Goal: Find specific page/section: Find specific page/section

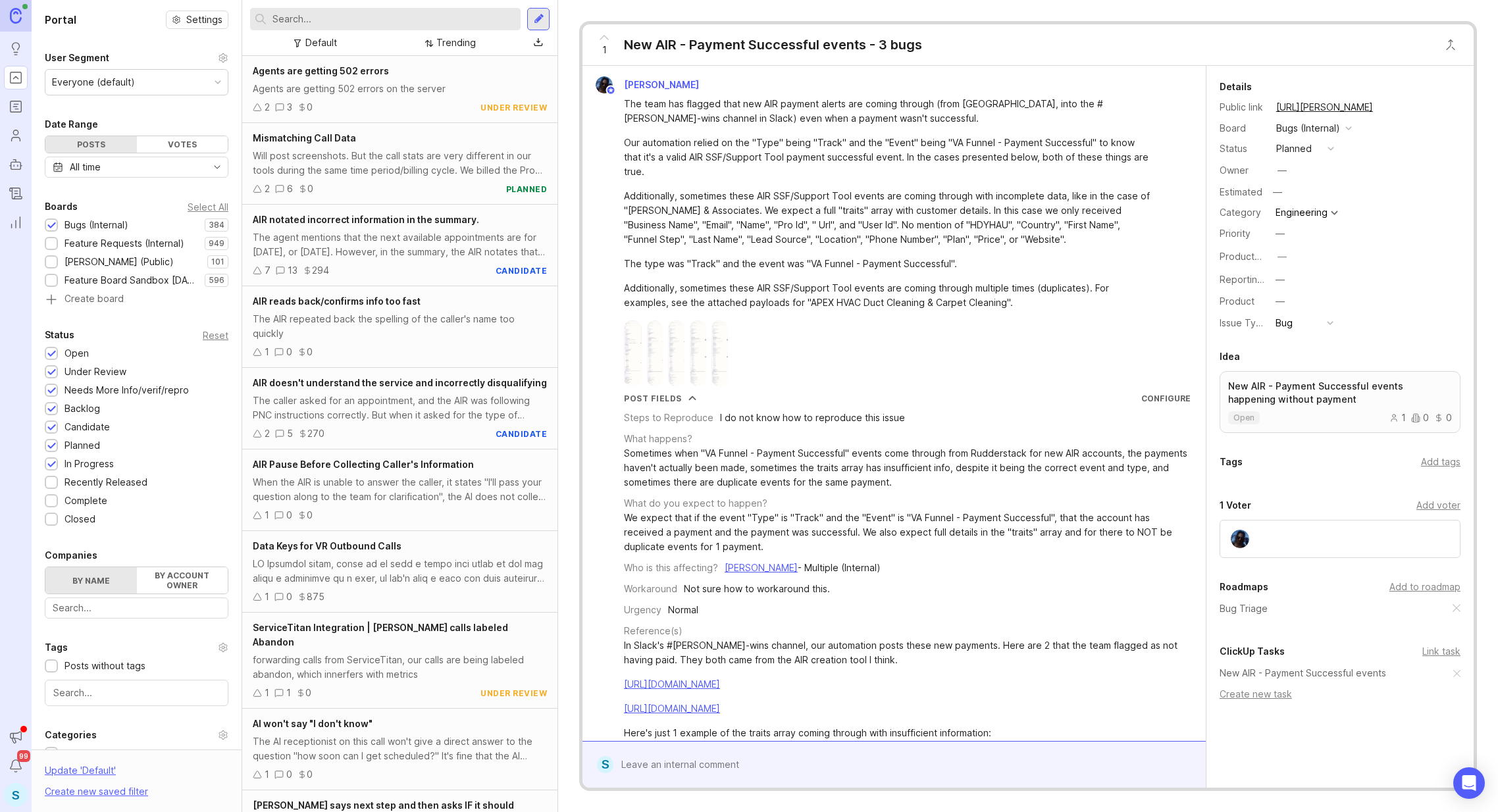
click at [378, 23] on input "text" at bounding box center [394, 19] width 243 height 14
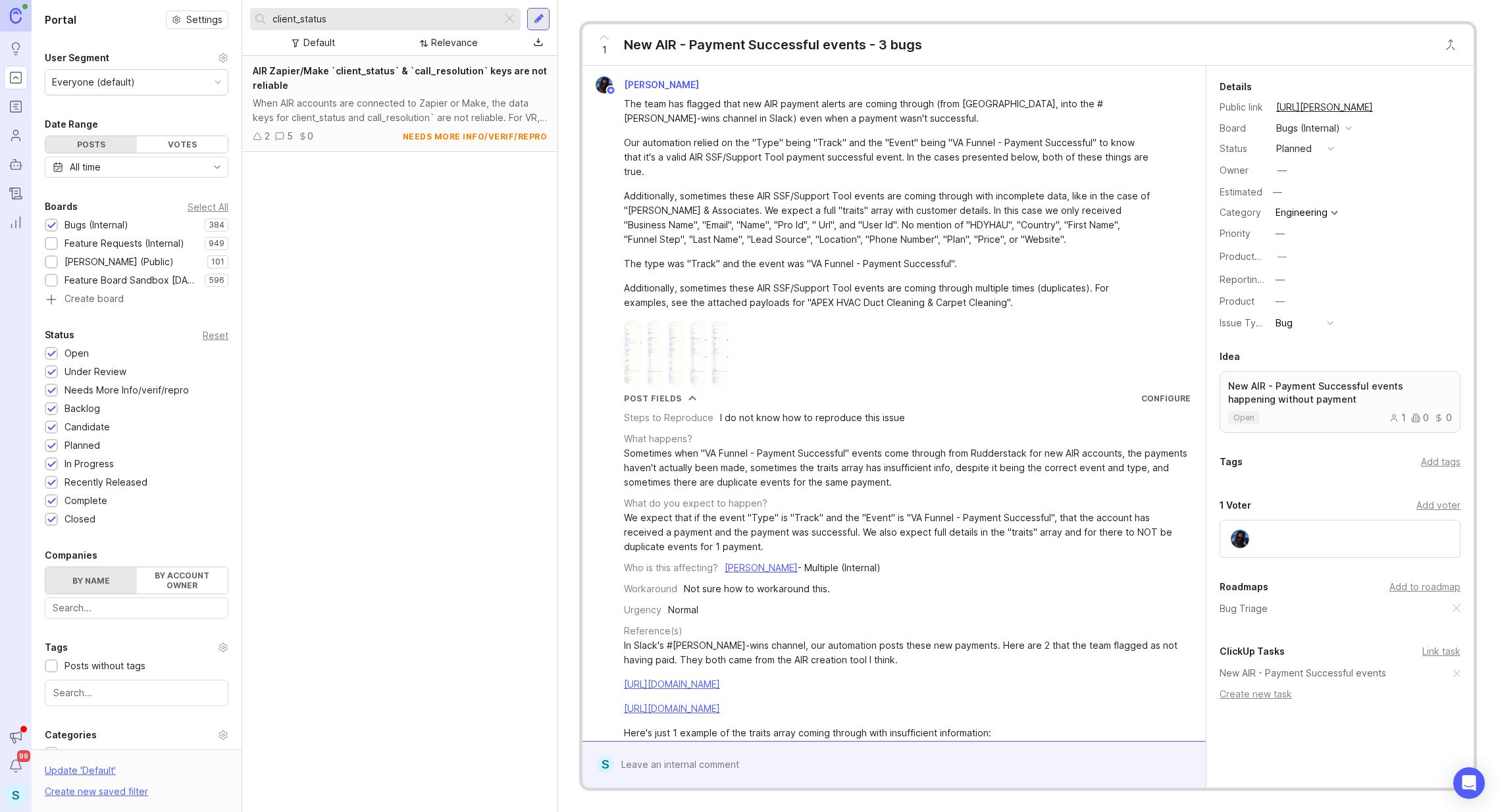
type input "client_status"
click at [354, 114] on div "When AIR accounts are connected to Zapier or Make, the data keys for client_sta…" at bounding box center [400, 110] width 295 height 29
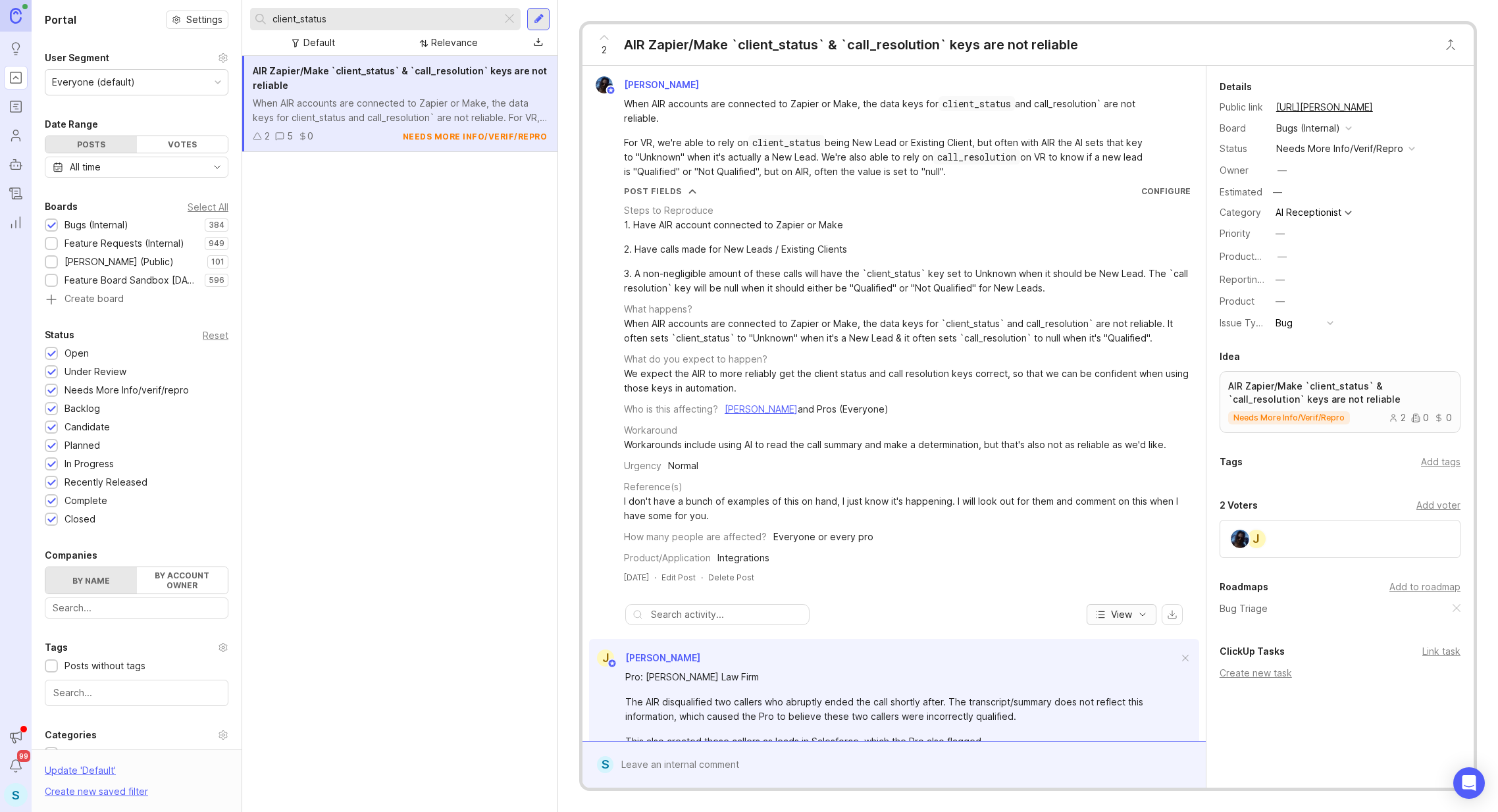
click at [1112, 612] on span "View" at bounding box center [1121, 614] width 21 height 13
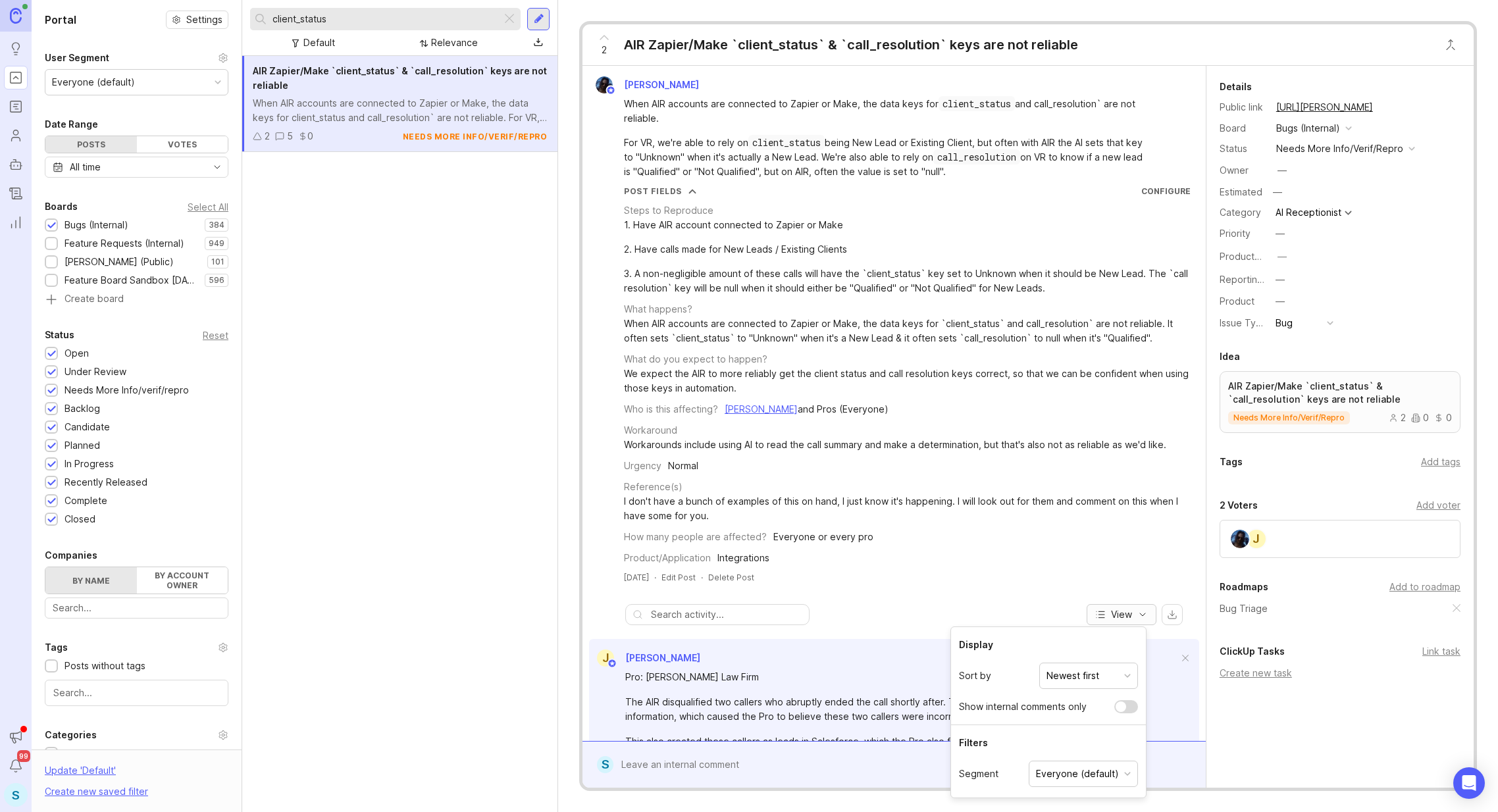
click at [1110, 608] on span "View" at bounding box center [1121, 614] width 21 height 13
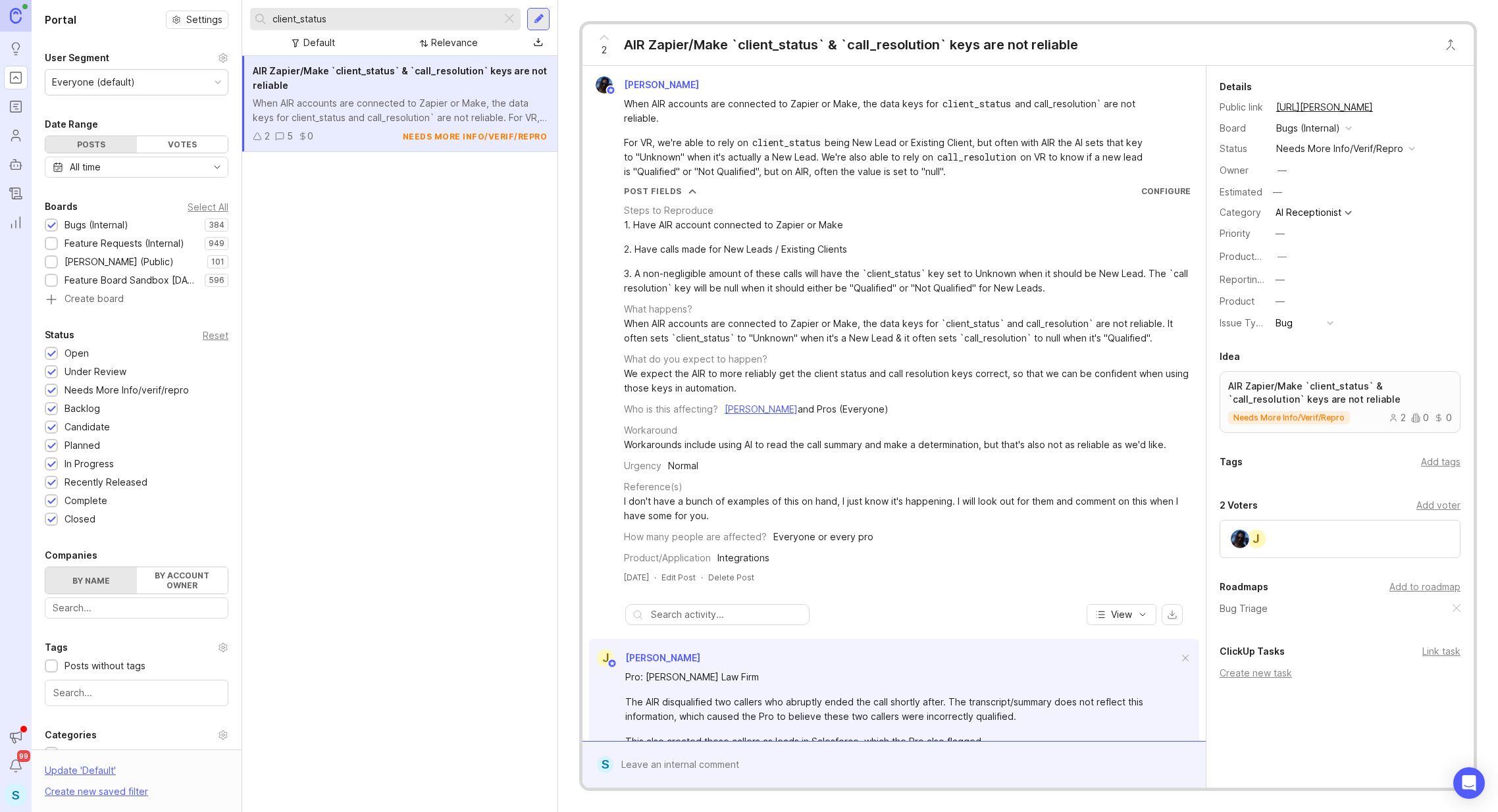
click at [1394, 108] on button "copy icon" at bounding box center [1386, 107] width 19 height 19
